Goal: Check status

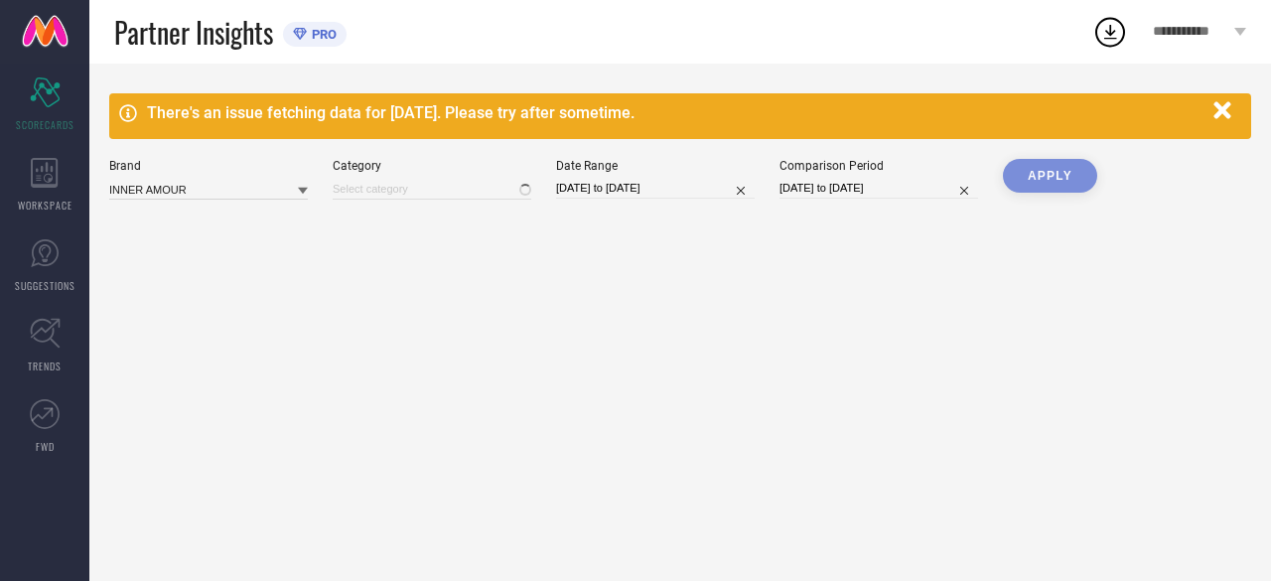
type input "All"
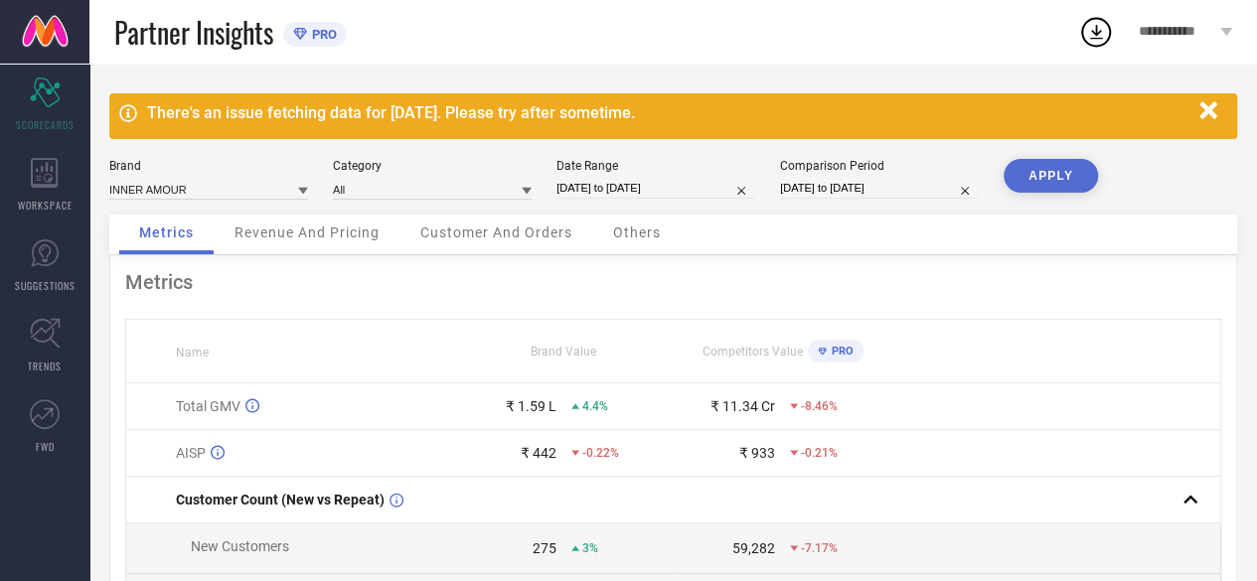
click at [1208, 103] on icon "button" at bounding box center [1208, 110] width 25 height 25
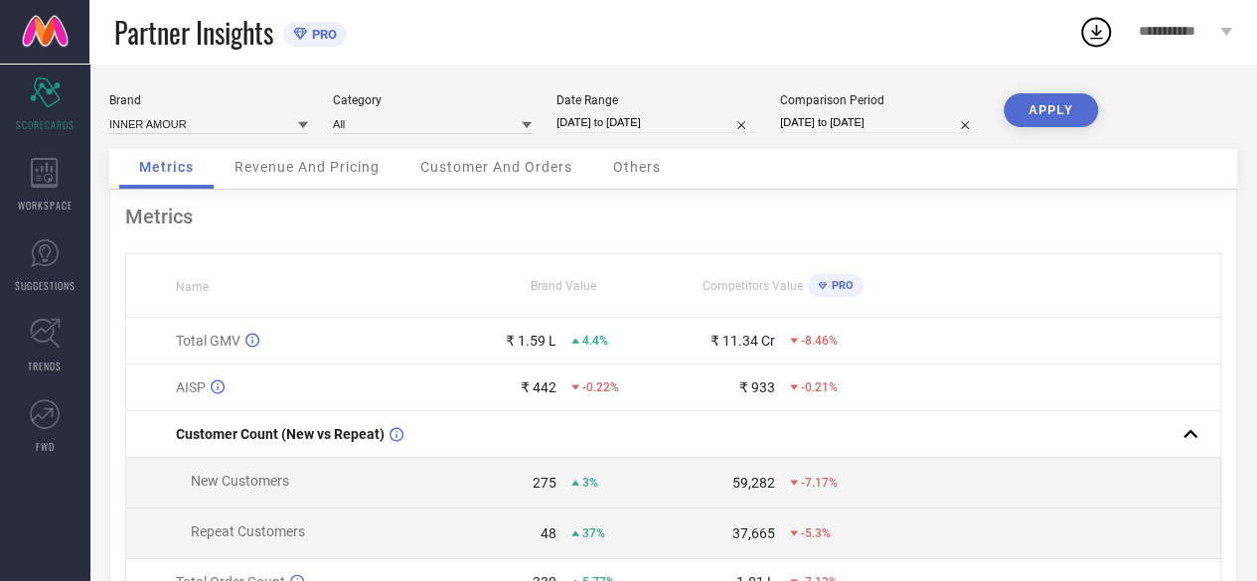
select select "6"
select select "2025"
select select "7"
select select "2025"
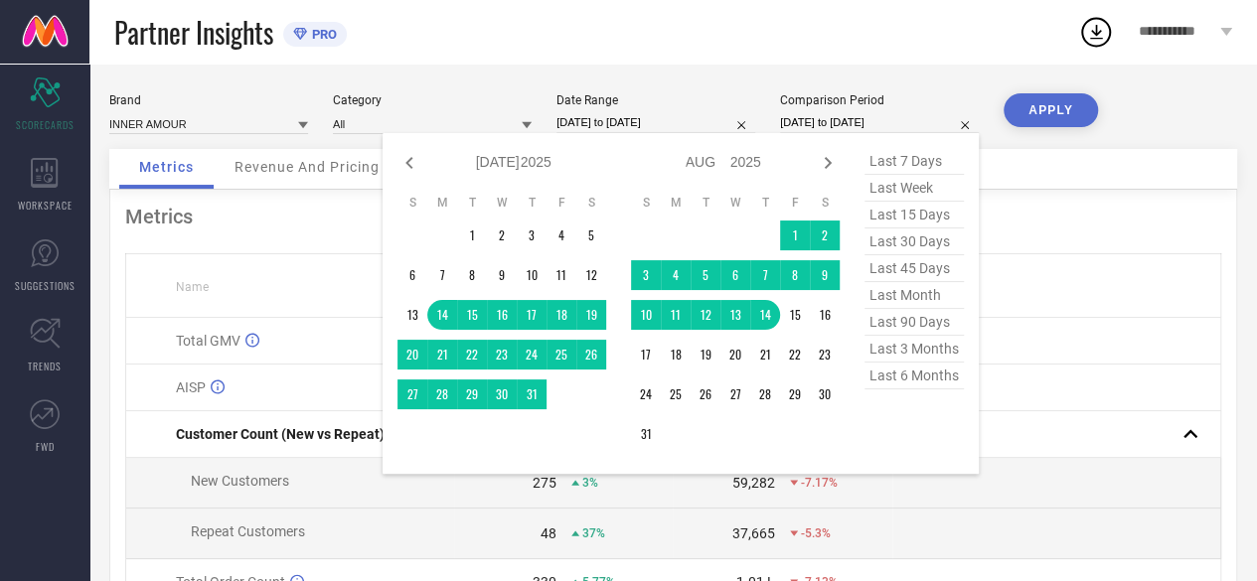
click at [835, 124] on input "[DATE] to [DATE]" at bounding box center [879, 122] width 199 height 21
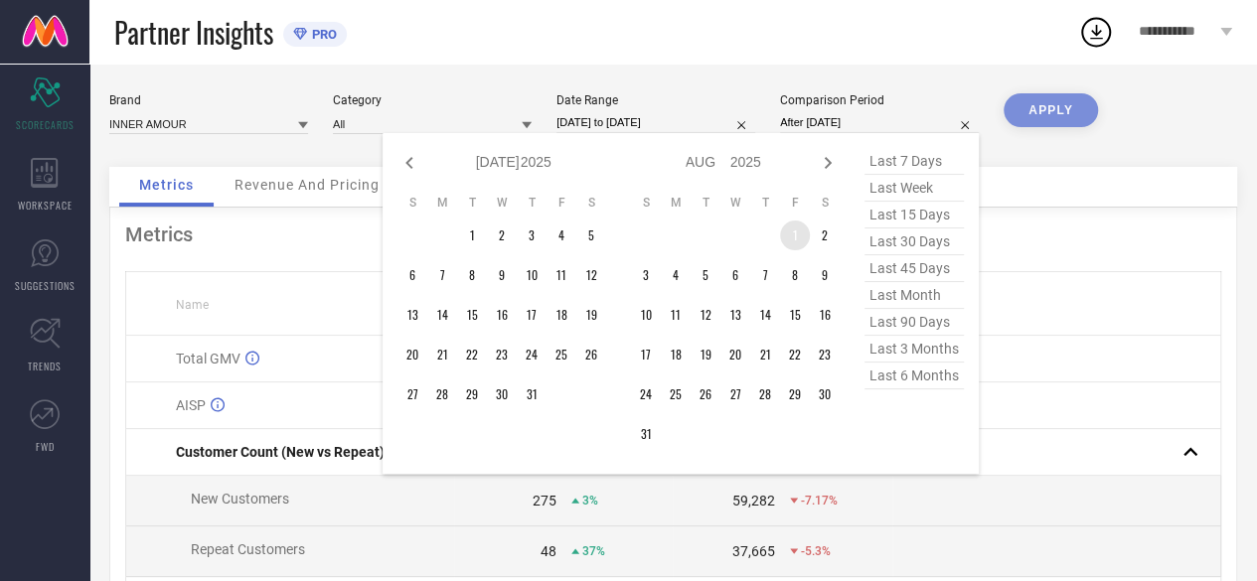
click at [795, 224] on td "1" at bounding box center [795, 236] width 30 height 30
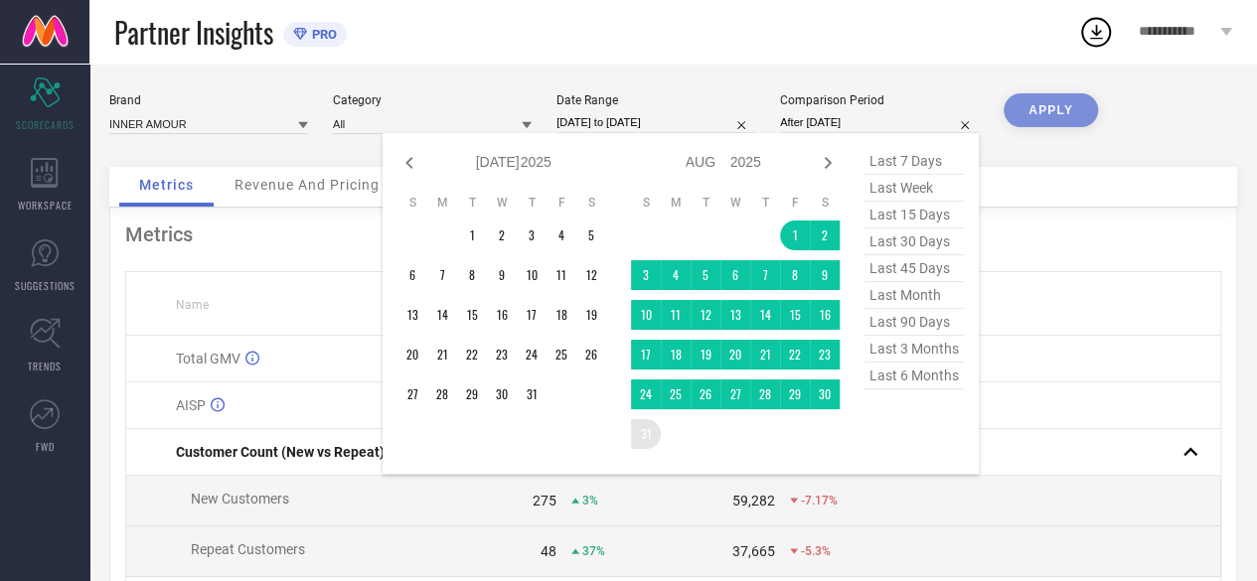
type input "[DATE] to [DATE]"
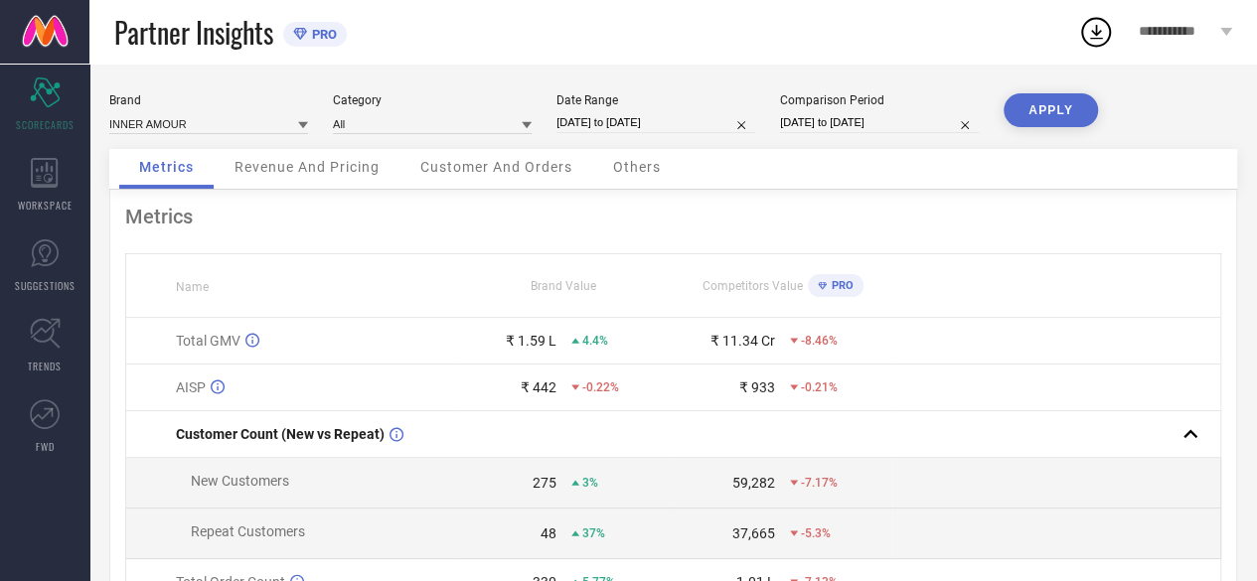
click at [1037, 106] on button "APPLY" at bounding box center [1050, 110] width 94 height 34
